Goal: Transaction & Acquisition: Purchase product/service

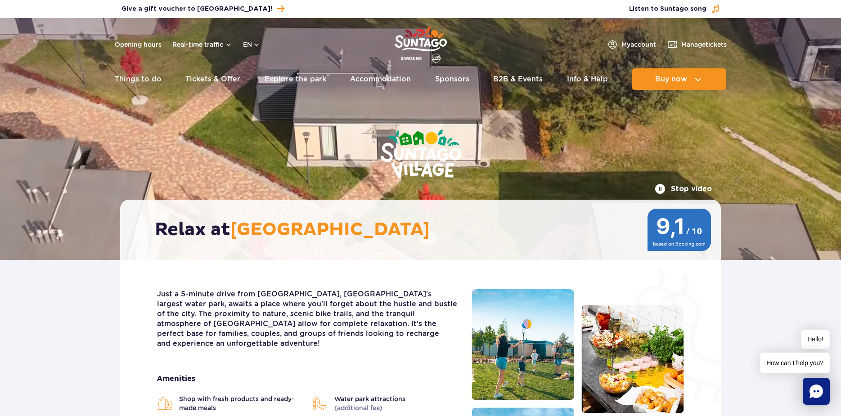
click at [250, 40] on div "Opening hours Real-time traffic en PL EN UA" at bounding box center [187, 44] width 145 height 11
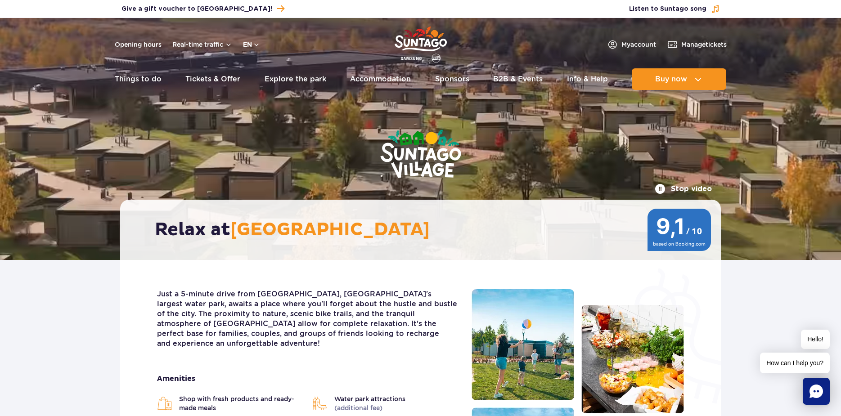
click at [255, 44] on button "en" at bounding box center [251, 44] width 17 height 9
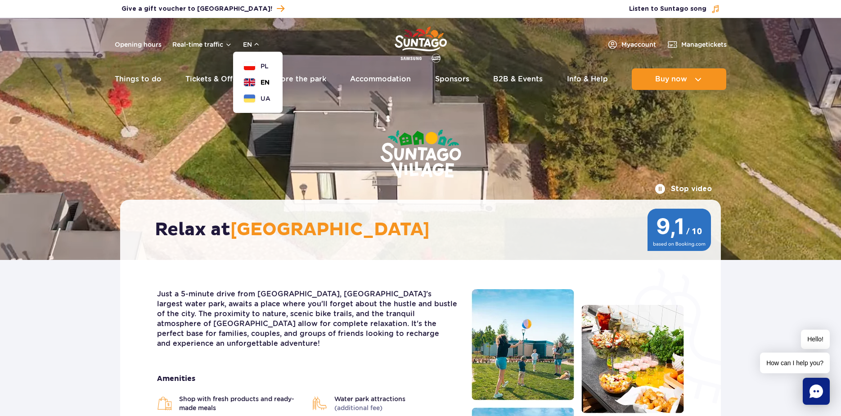
click at [267, 81] on span "EN" at bounding box center [265, 82] width 9 height 9
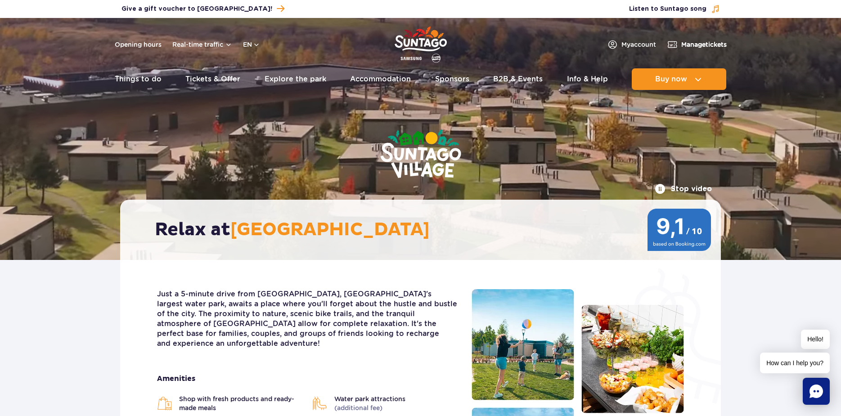
click at [699, 45] on span "Manage tickets" at bounding box center [703, 44] width 45 height 9
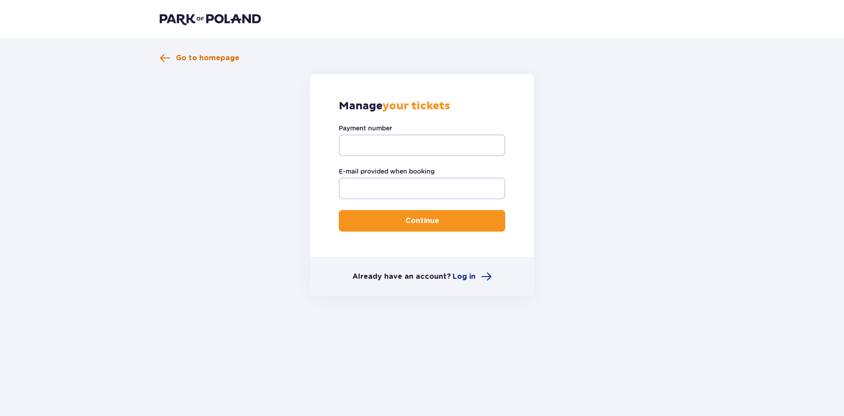
click at [204, 55] on span "Go to homepage" at bounding box center [207, 58] width 63 height 10
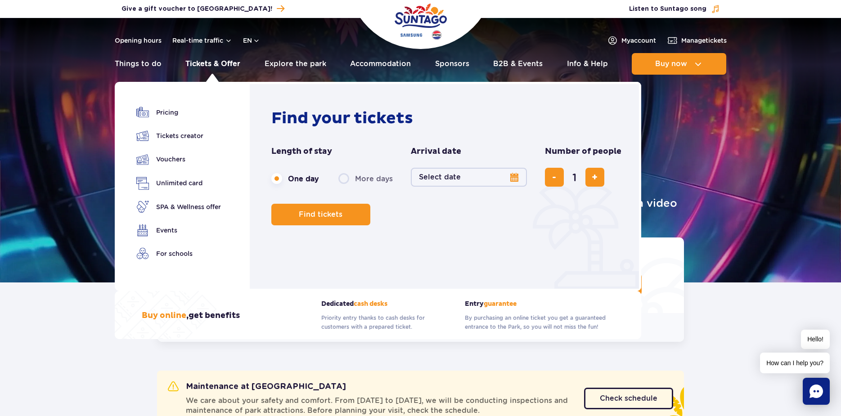
click at [203, 63] on link "Tickets & Offer" at bounding box center [212, 64] width 55 height 22
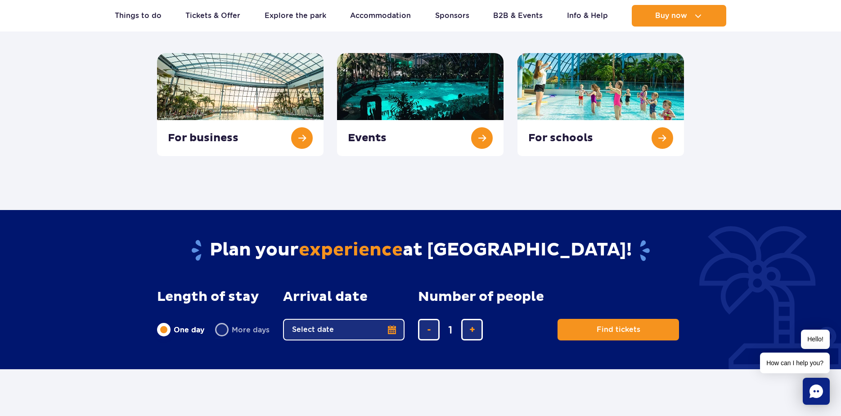
scroll to position [405, 0]
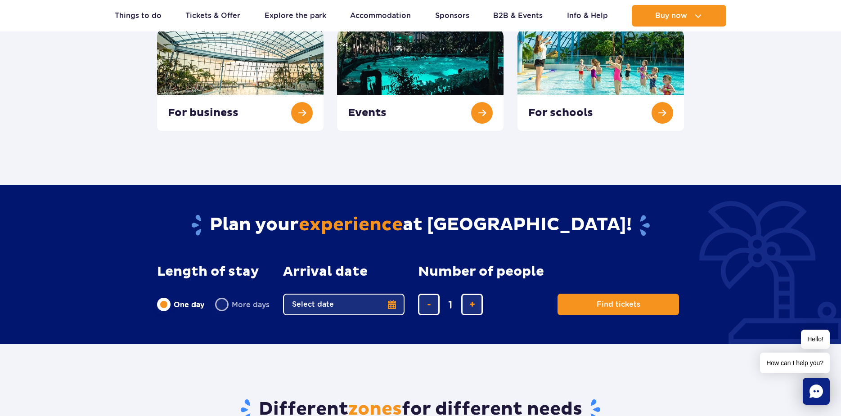
click at [217, 303] on label "More days" at bounding box center [242, 304] width 54 height 19
click at [217, 312] on input "More days" at bounding box center [220, 313] width 10 height 2
radio input "false"
radio input "true"
click at [386, 303] on button "Select date" at bounding box center [343, 305] width 121 height 22
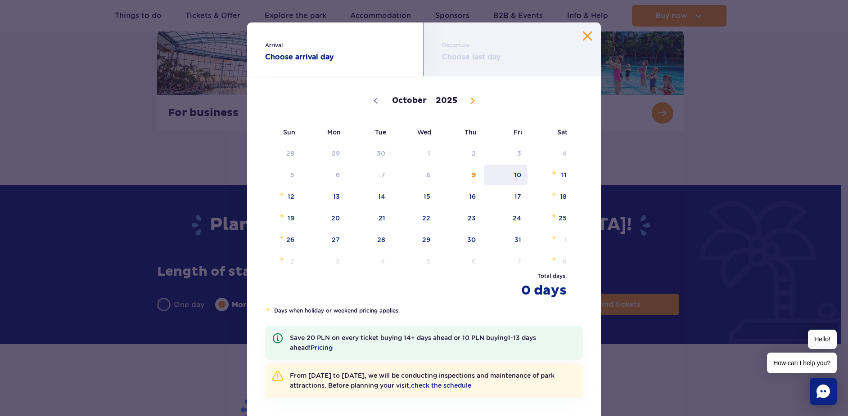
click at [514, 175] on span "10" at bounding box center [505, 175] width 45 height 21
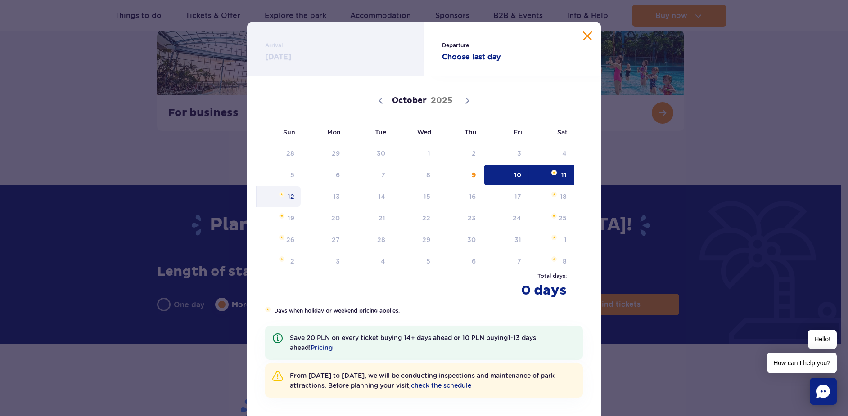
click at [287, 195] on span "12" at bounding box center [278, 196] width 45 height 21
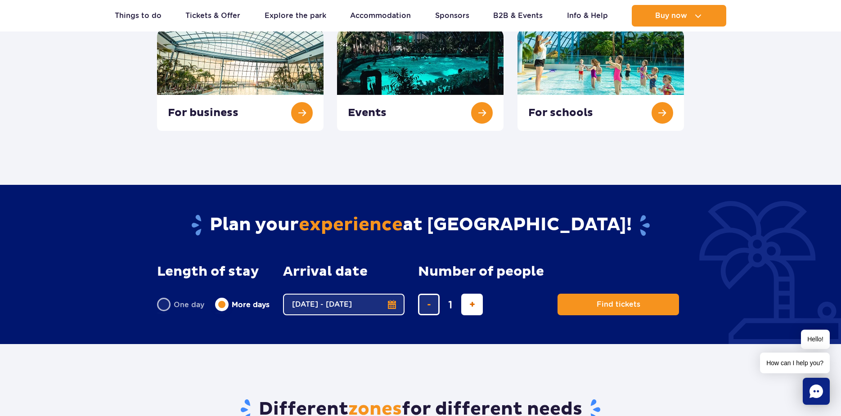
click at [474, 303] on button "add ticket" at bounding box center [472, 305] width 22 height 22
type input "5"
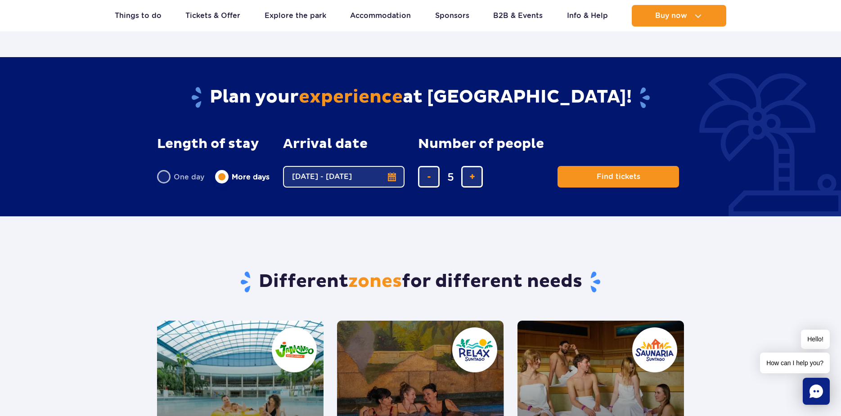
scroll to position [540, 0]
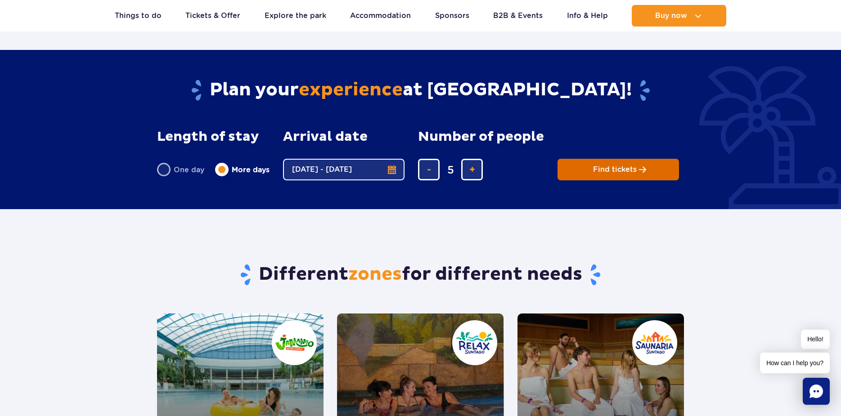
click at [611, 172] on span "Find tickets" at bounding box center [615, 170] width 44 height 8
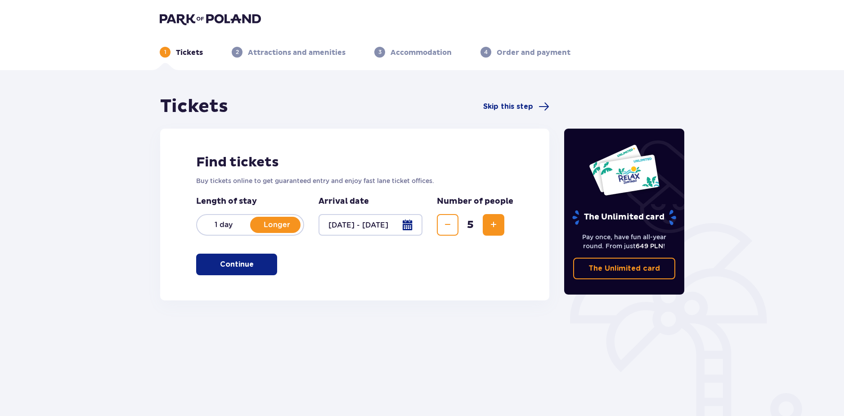
scroll to position [42, 0]
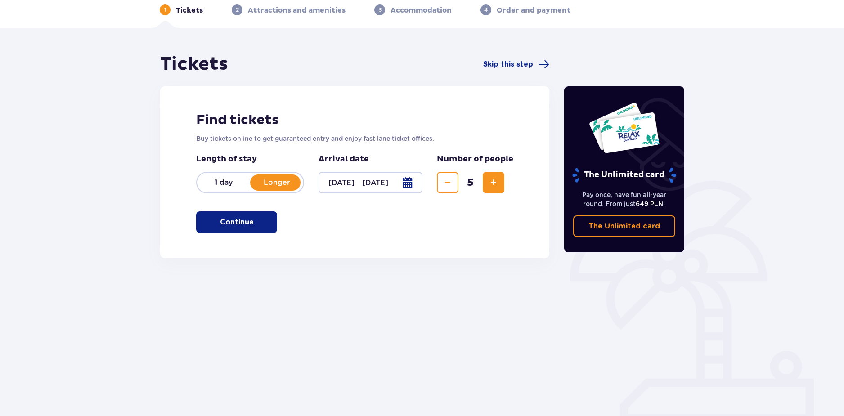
click at [235, 225] on p "Continue" at bounding box center [237, 222] width 34 height 10
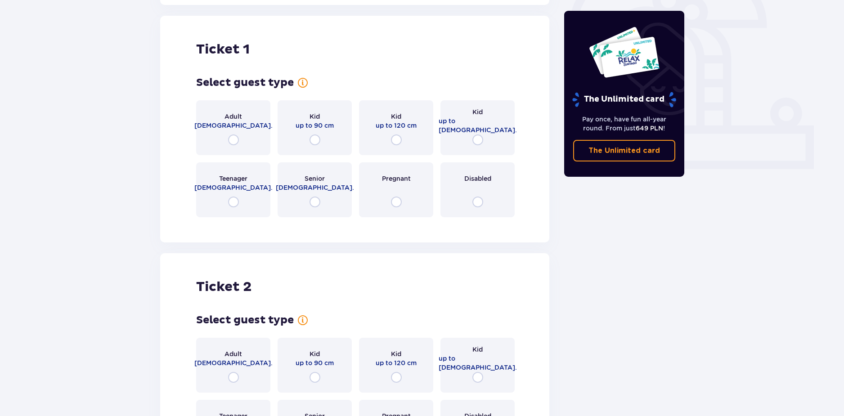
scroll to position [301, 0]
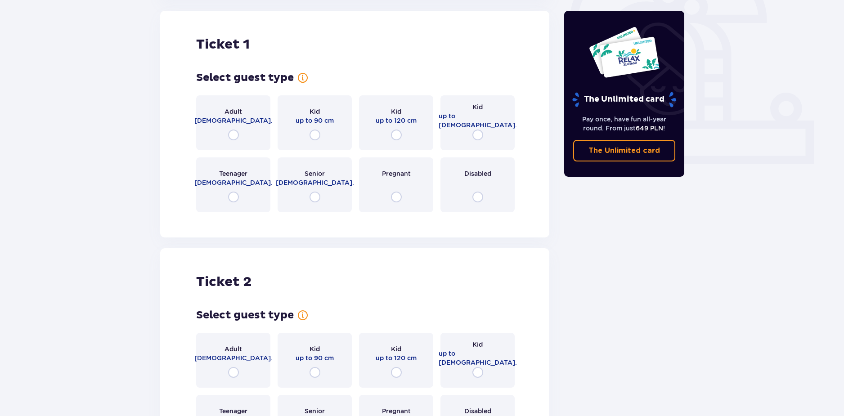
click at [232, 134] on input "radio" at bounding box center [233, 135] width 11 height 11
radio input "true"
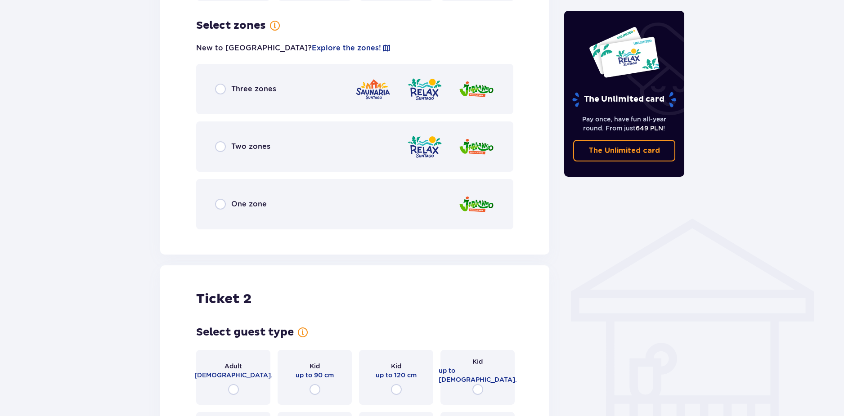
scroll to position [520, 0]
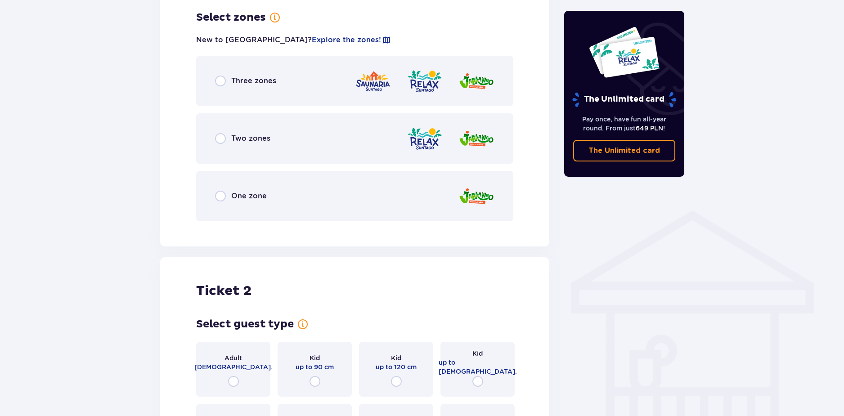
click at [219, 82] on input "radio" at bounding box center [220, 81] width 11 height 11
radio input "true"
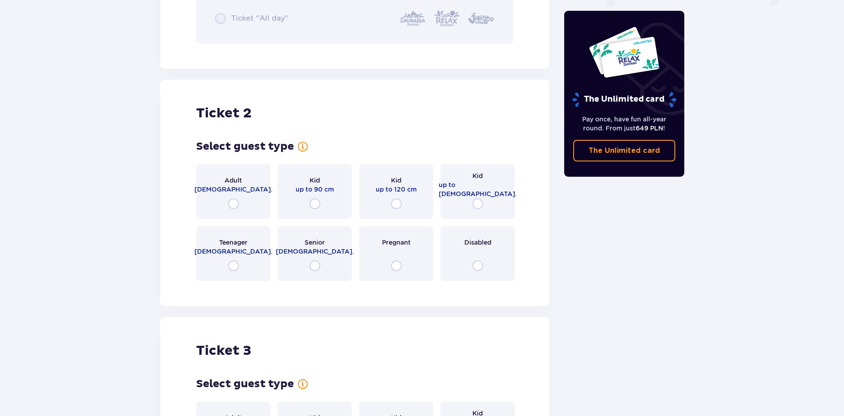
scroll to position [974, 0]
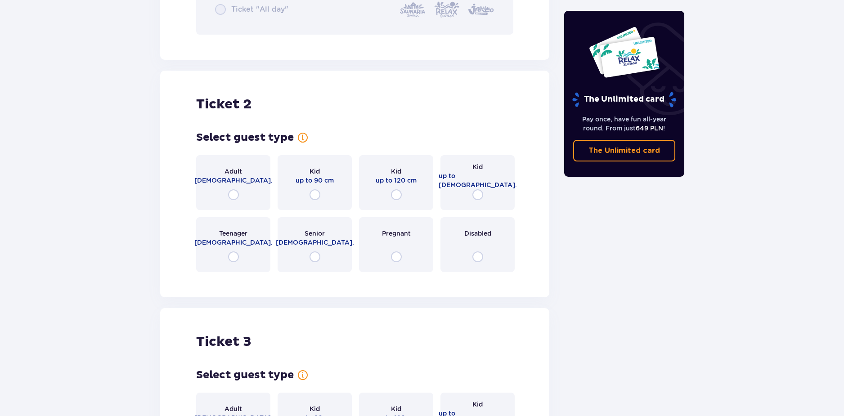
click at [231, 194] on input "radio" at bounding box center [233, 194] width 11 height 11
radio input "true"
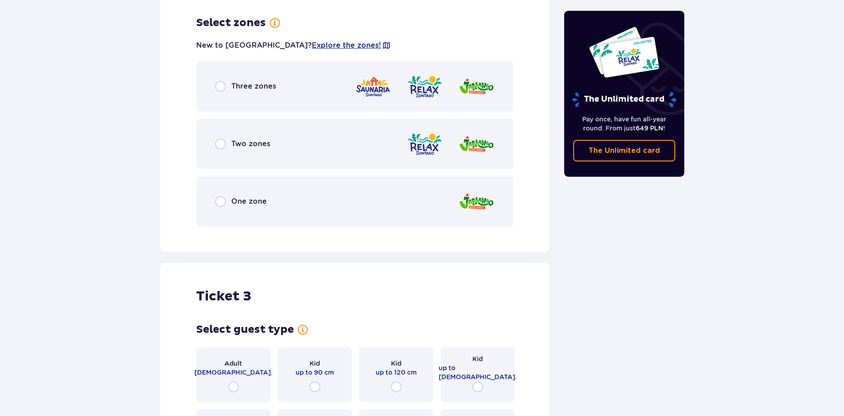
scroll to position [1253, 0]
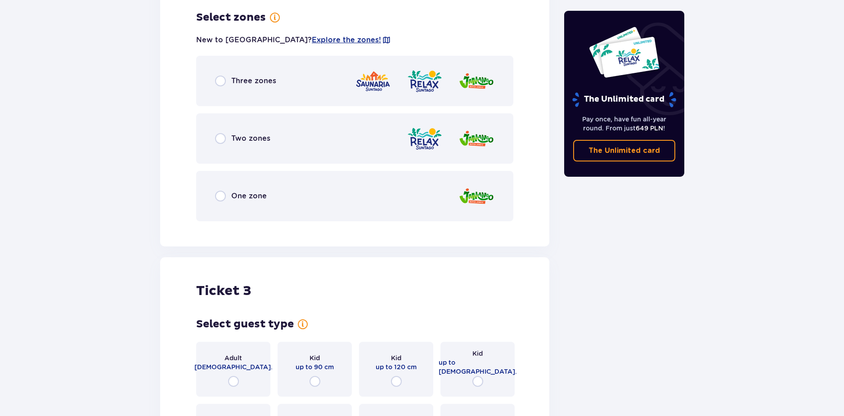
click at [219, 80] on input "radio" at bounding box center [220, 81] width 11 height 11
radio input "true"
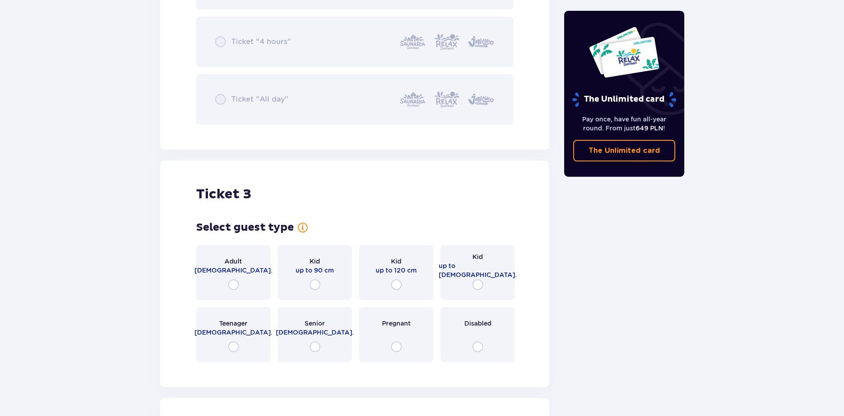
scroll to position [1662, 0]
